Goal: Information Seeking & Learning: Learn about a topic

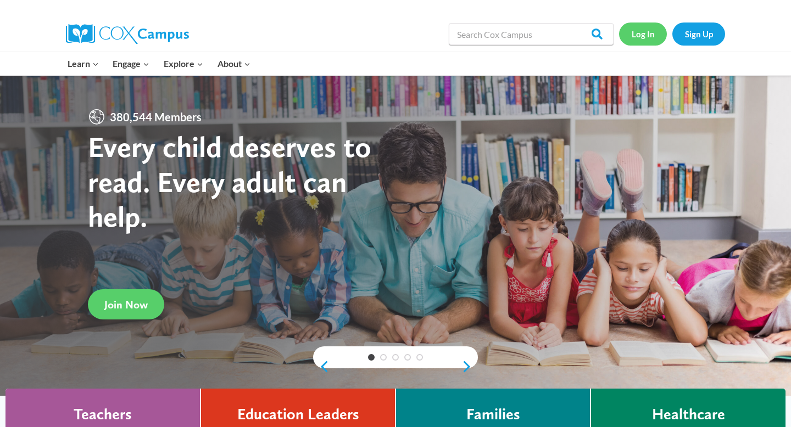
click at [638, 36] on link "Log In" at bounding box center [643, 34] width 48 height 23
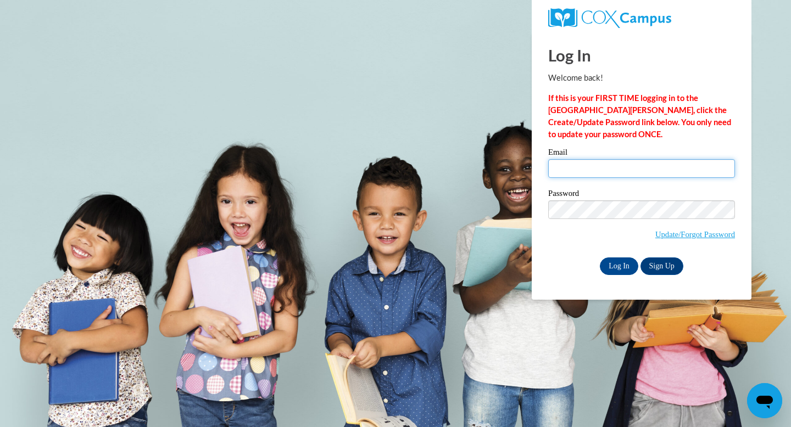
type input "[EMAIL_ADDRESS][DOMAIN_NAME]"
click at [611, 159] on input "[EMAIL_ADDRESS][DOMAIN_NAME]" at bounding box center [641, 168] width 187 height 19
click at [637, 144] on div "Log In Welcome back! If this is your FIRST TIME logging in to the [GEOGRAPHIC_D…" at bounding box center [641, 154] width 187 height 242
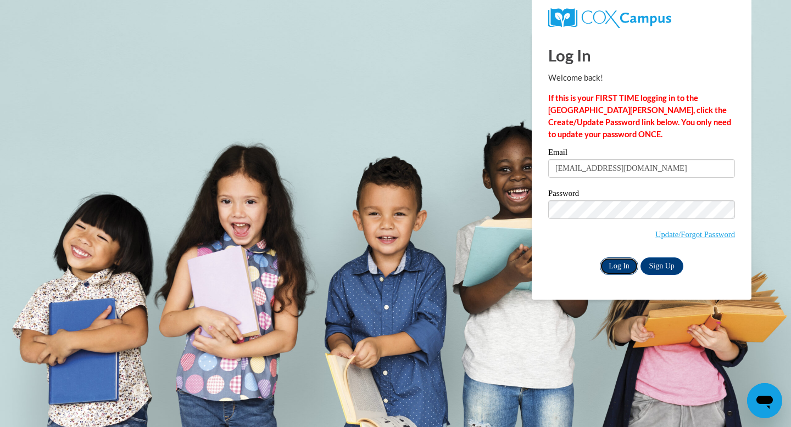
click at [608, 261] on input "Log In" at bounding box center [619, 267] width 38 height 18
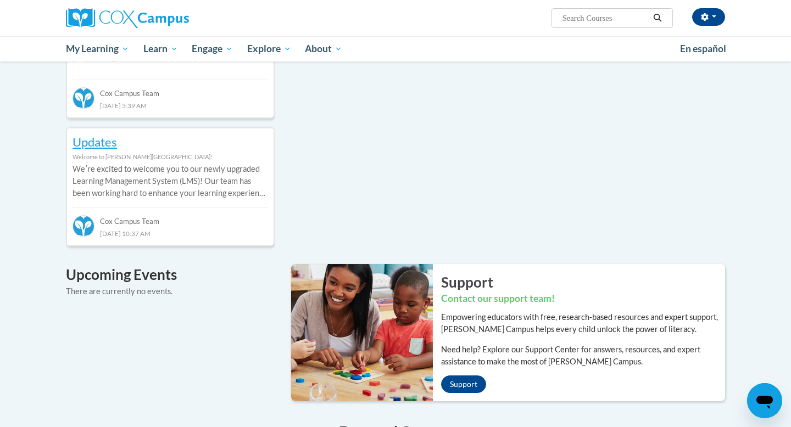
scroll to position [516, 0]
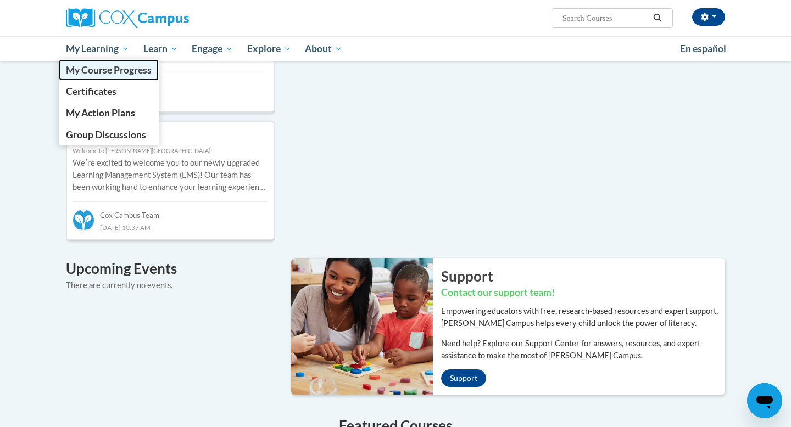
click at [105, 76] on link "My Course Progress" at bounding box center [109, 69] width 100 height 21
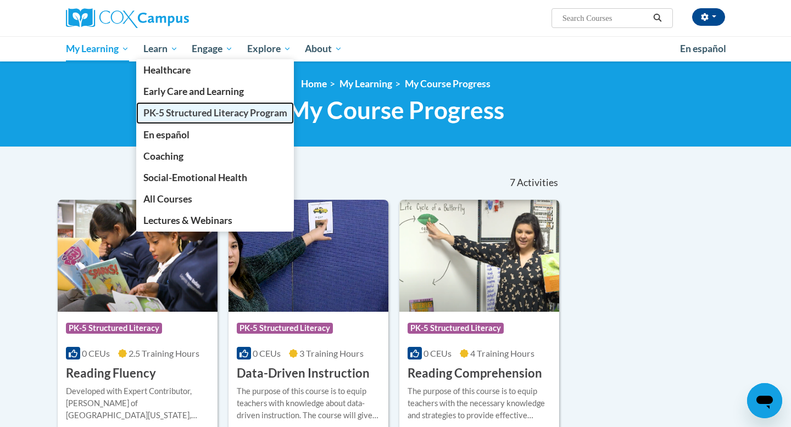
click at [176, 107] on span "PK-5 Structured Literacy Program" at bounding box center [215, 113] width 144 height 12
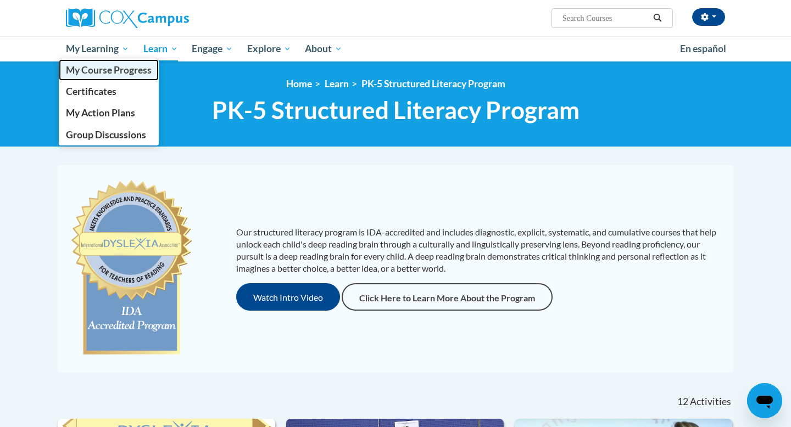
click at [94, 65] on span "My Course Progress" at bounding box center [109, 70] width 86 height 12
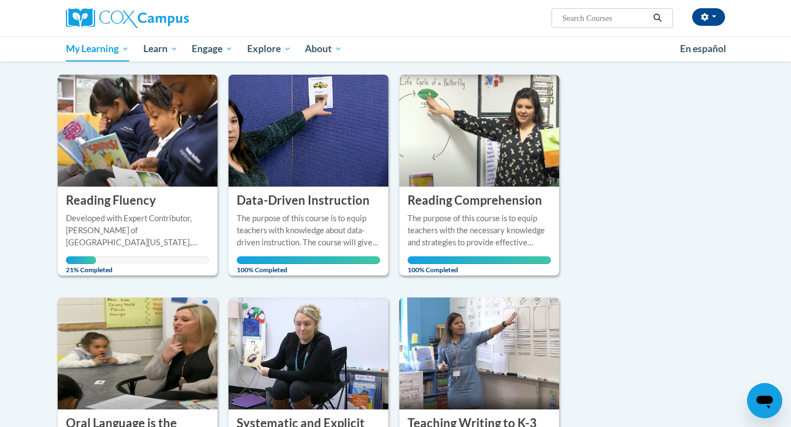
scroll to position [149, 0]
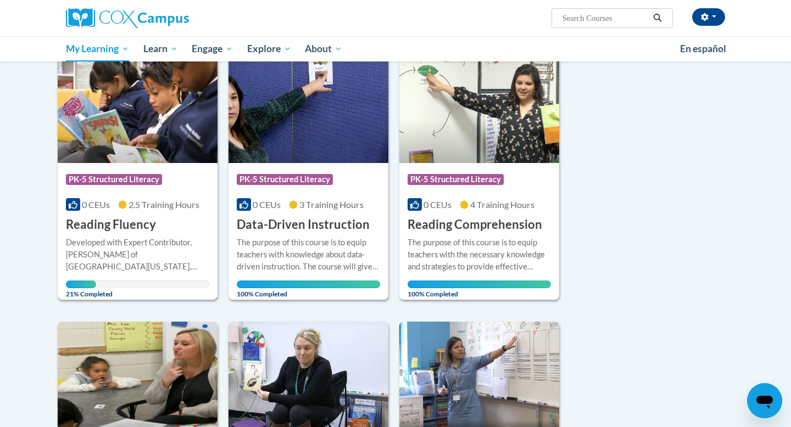
click at [118, 193] on div "Course Category: PK-5 Structured Literacy" at bounding box center [137, 181] width 143 height 25
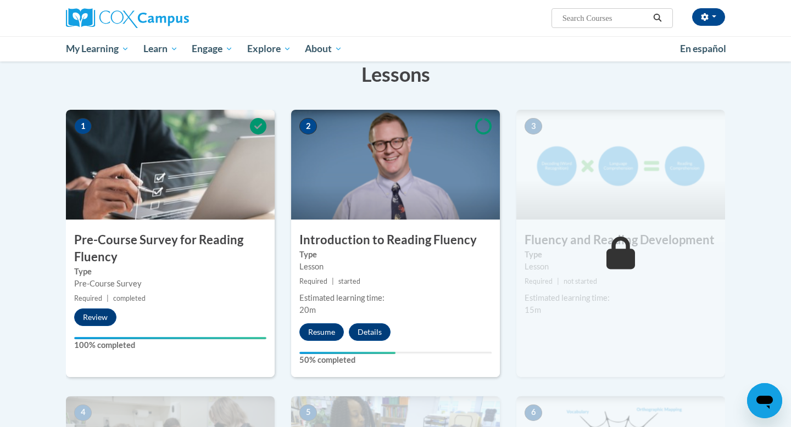
scroll to position [249, 0]
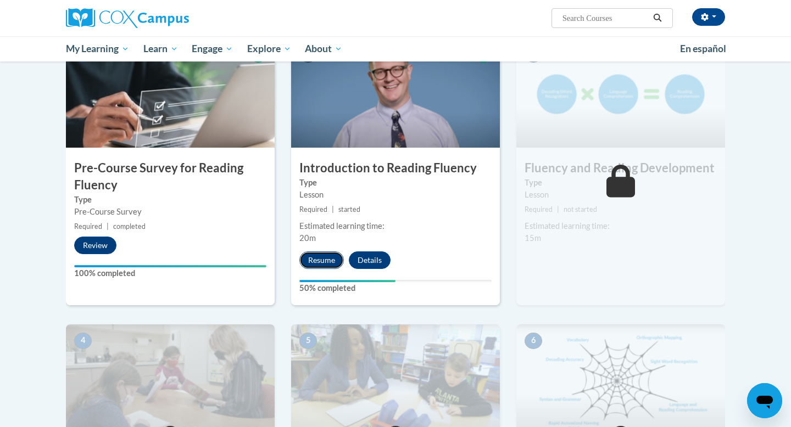
click at [316, 259] on button "Resume" at bounding box center [321, 261] width 44 height 18
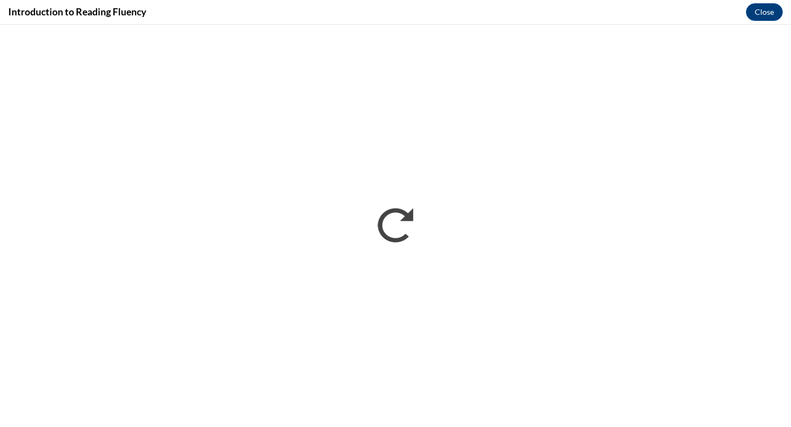
scroll to position [0, 0]
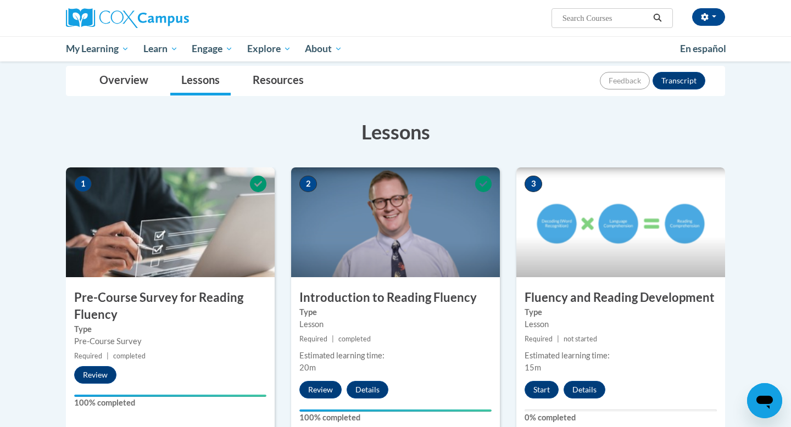
scroll to position [226, 0]
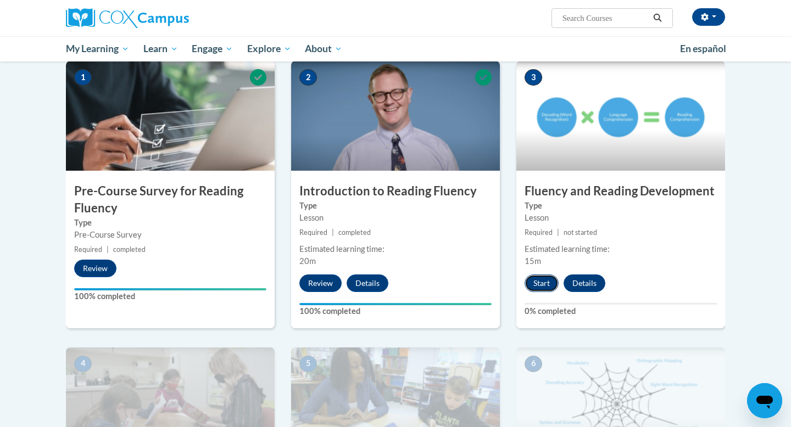
click at [541, 283] on button "Start" at bounding box center [542, 284] width 34 height 18
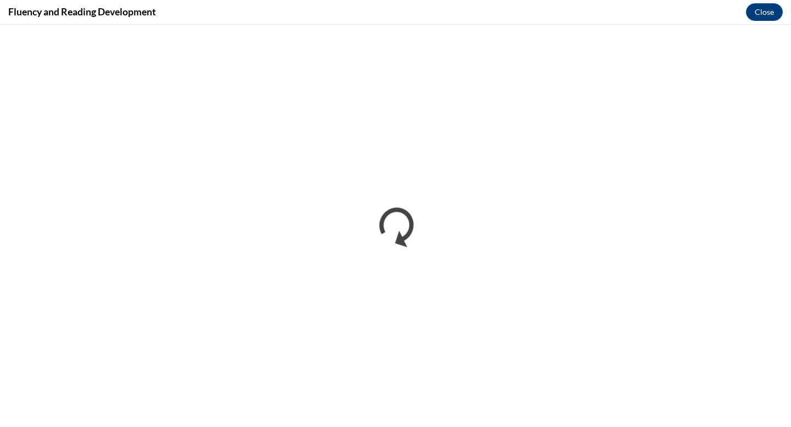
scroll to position [0, 0]
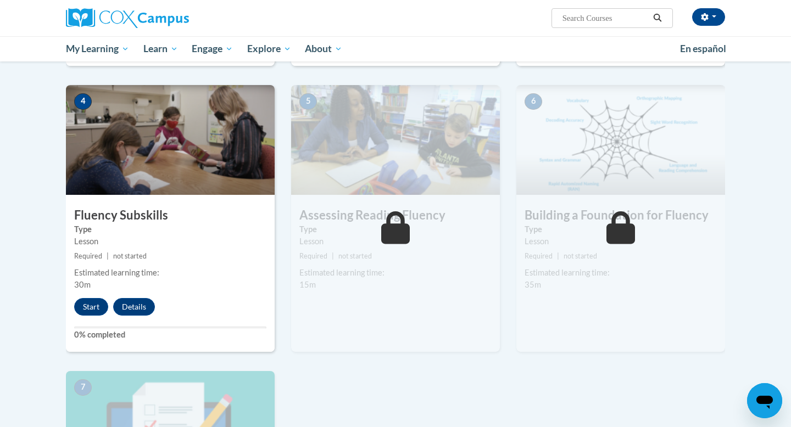
scroll to position [498, 0]
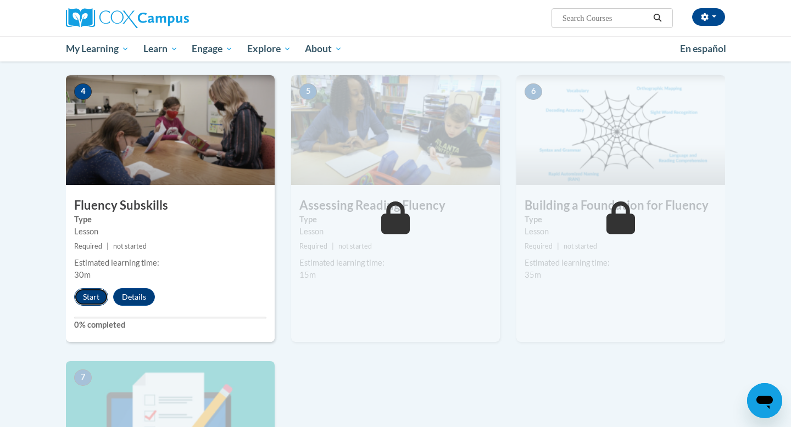
click at [93, 298] on button "Start" at bounding box center [91, 297] width 34 height 18
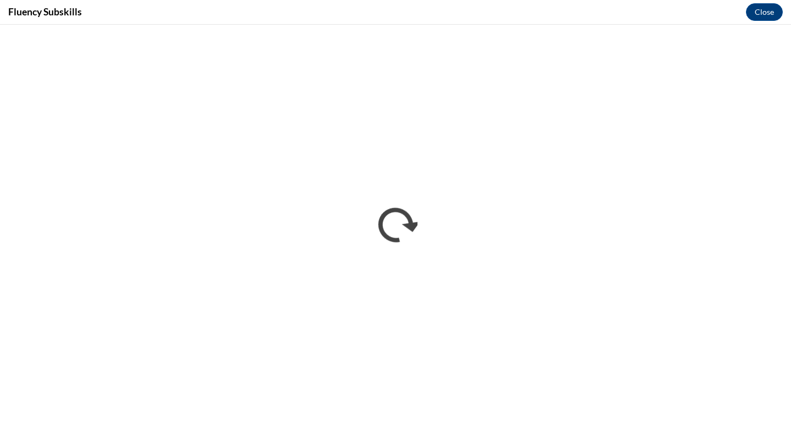
scroll to position [0, 0]
